Goal: Find specific page/section: Find specific page/section

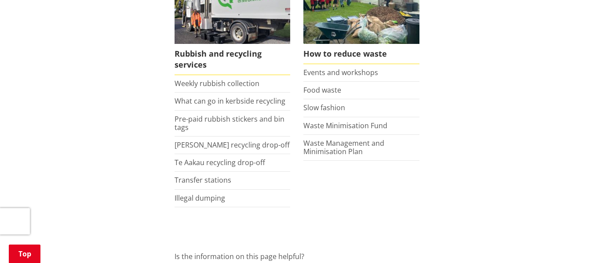
scroll to position [254, 0]
click at [216, 82] on link "Weekly rubbish collection" at bounding box center [216, 84] width 85 height 10
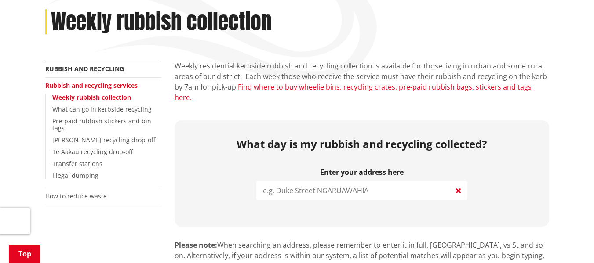
scroll to position [192, 0]
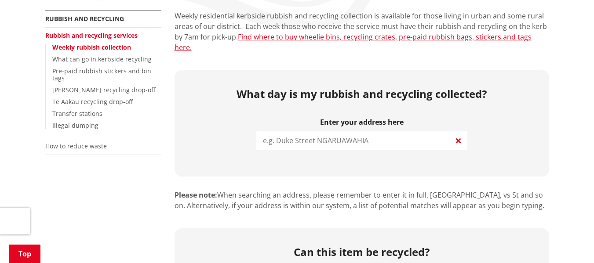
click at [317, 136] on input "search" at bounding box center [361, 140] width 211 height 19
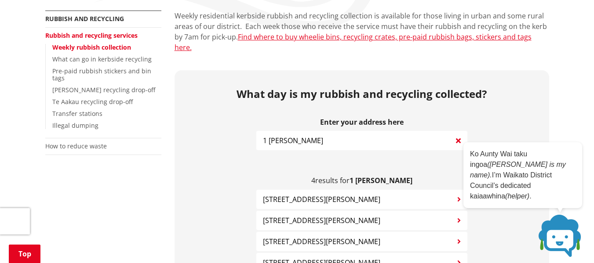
type input "1 pyne"
click at [312, 194] on span "1 Pyne Crescent POKENO" at bounding box center [321, 199] width 117 height 11
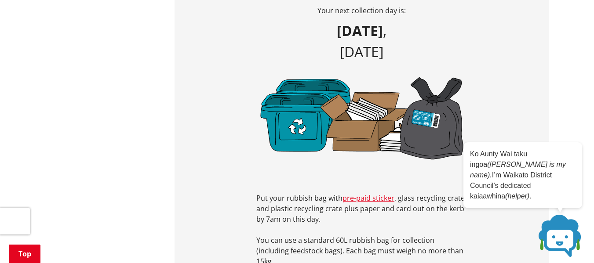
scroll to position [389, 0]
